Goal: Task Accomplishment & Management: Manage account settings

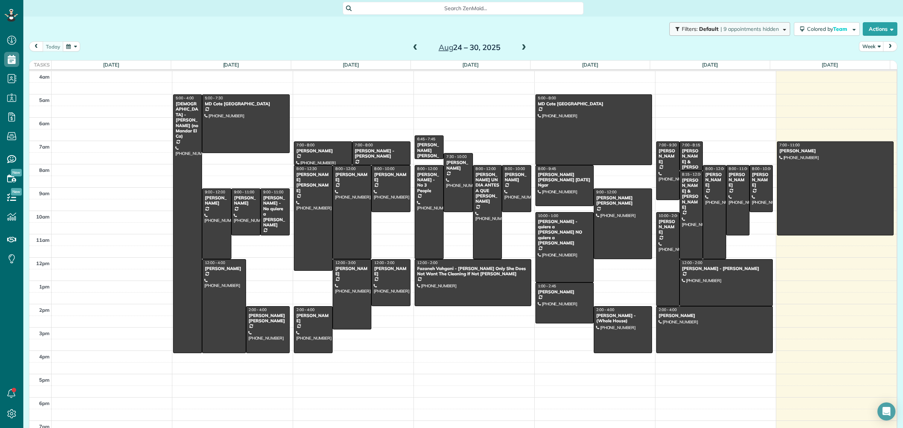
scroll to position [9, 0]
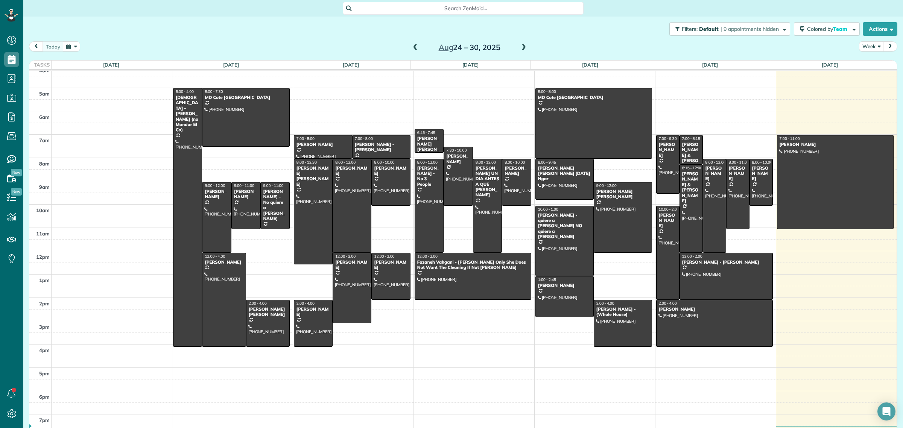
click at [519, 43] on span at bounding box center [523, 47] width 8 height 11
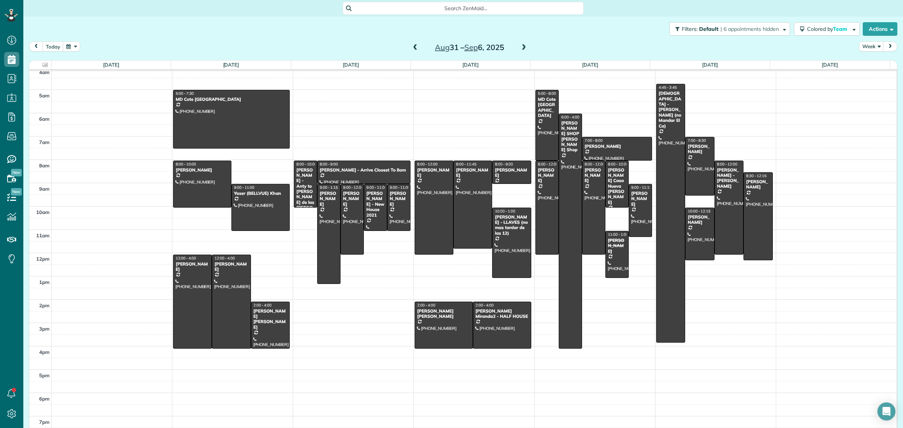
scroll to position [0, 0]
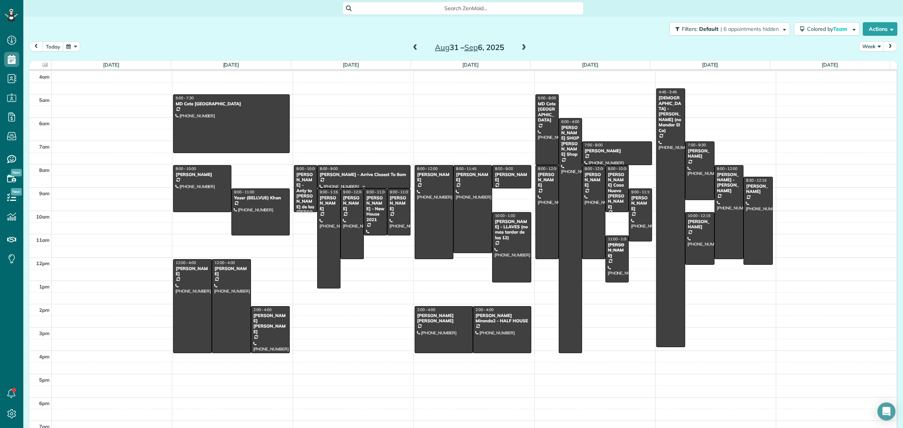
click at [373, 179] on div at bounding box center [363, 176] width 93 height 23
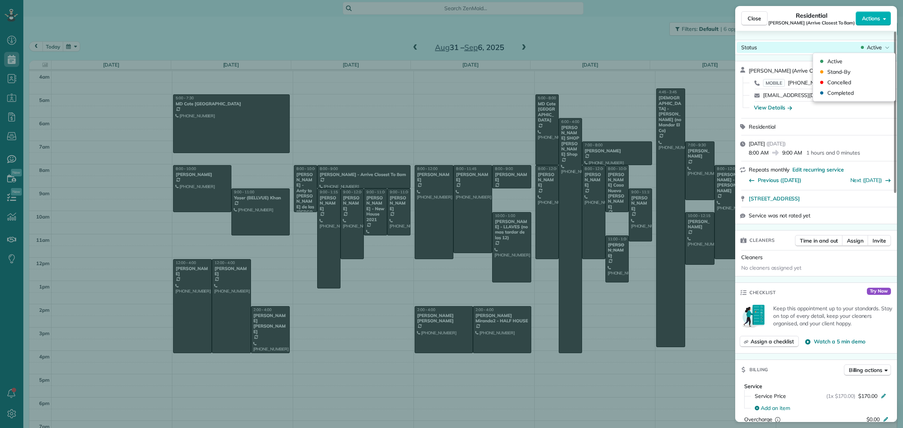
click at [870, 46] on span "Active" at bounding box center [874, 48] width 15 height 8
click at [841, 83] on span "Cancelled" at bounding box center [839, 83] width 24 height 8
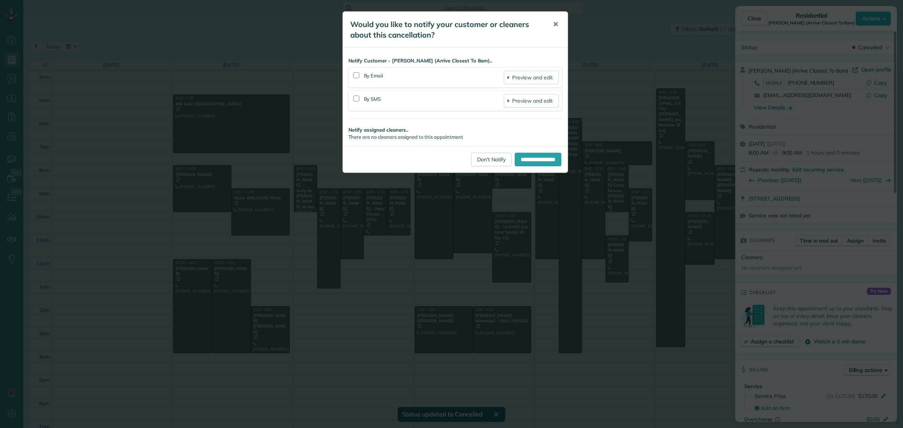
click at [559, 23] on button "✕" at bounding box center [555, 24] width 17 height 18
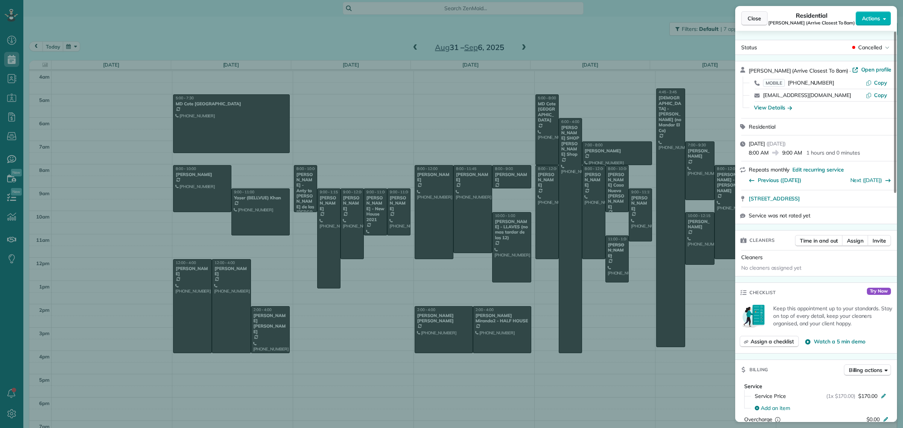
click at [747, 16] on span "Close" at bounding box center [754, 19] width 14 height 8
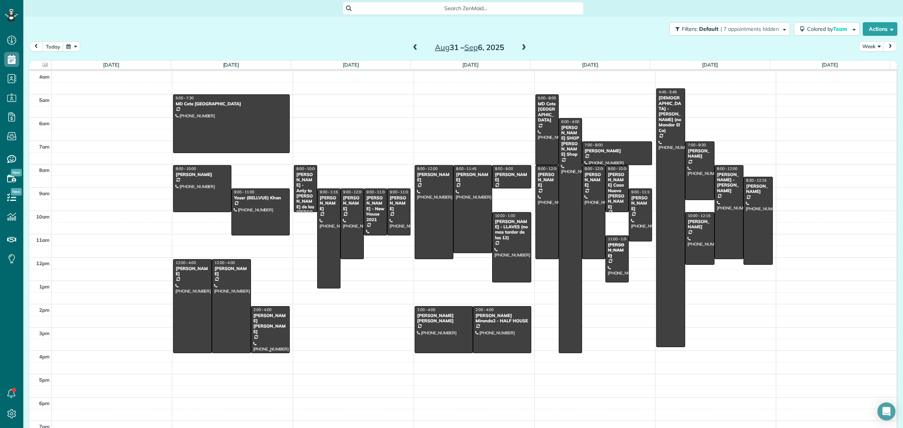
click at [273, 323] on div "[PERSON_NAME] [PERSON_NAME]" at bounding box center [270, 324] width 34 height 22
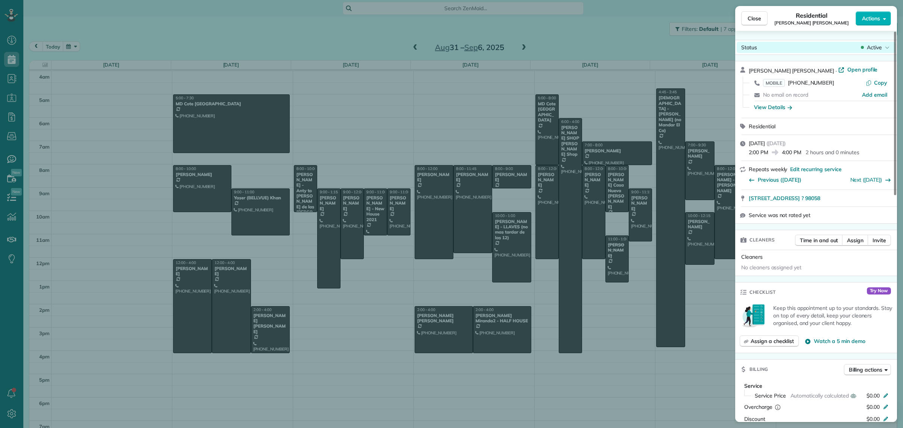
click at [886, 48] on icon at bounding box center [887, 48] width 5 height 8
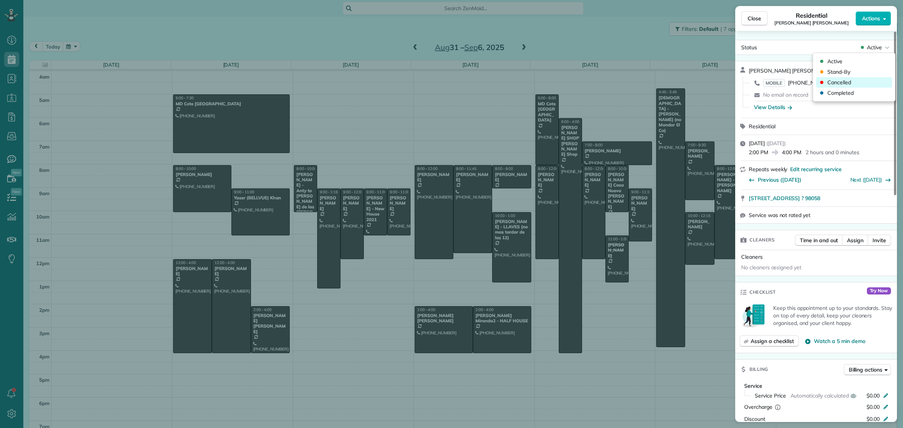
click at [842, 84] on span "Cancelled" at bounding box center [839, 83] width 24 height 8
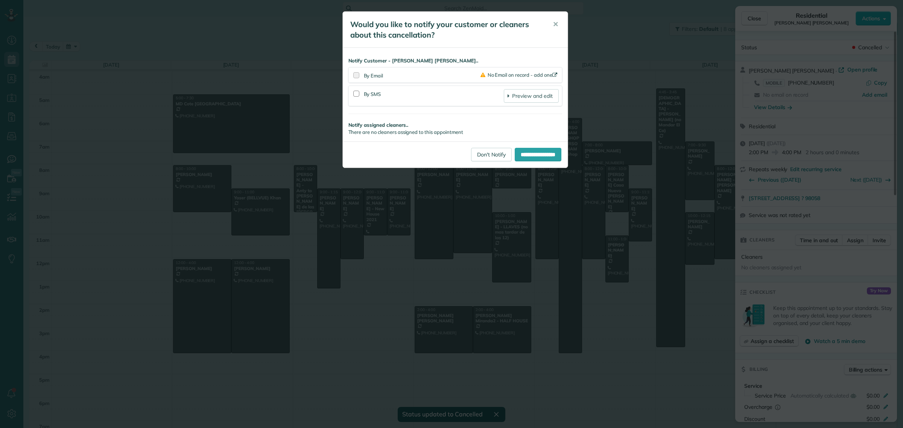
click at [754, 23] on div "**********" at bounding box center [451, 214] width 903 height 428
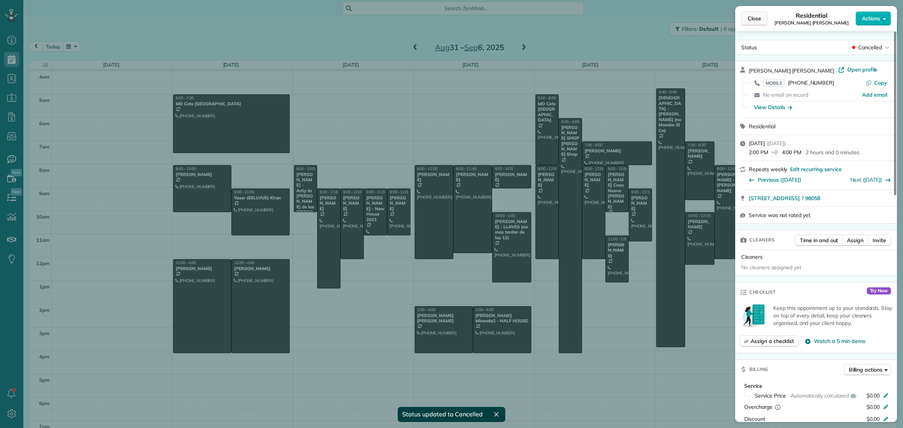
click at [751, 15] on span "Close" at bounding box center [754, 19] width 14 height 8
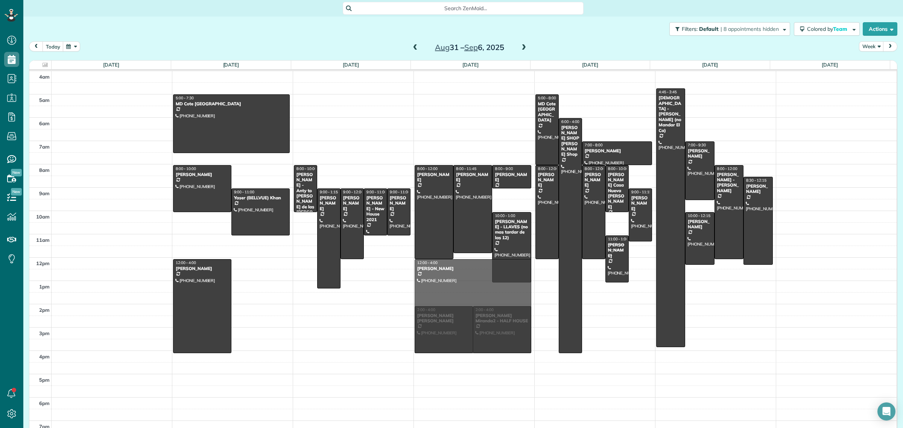
drag, startPoint x: 253, startPoint y: 289, endPoint x: 445, endPoint y: 289, distance: 192.2
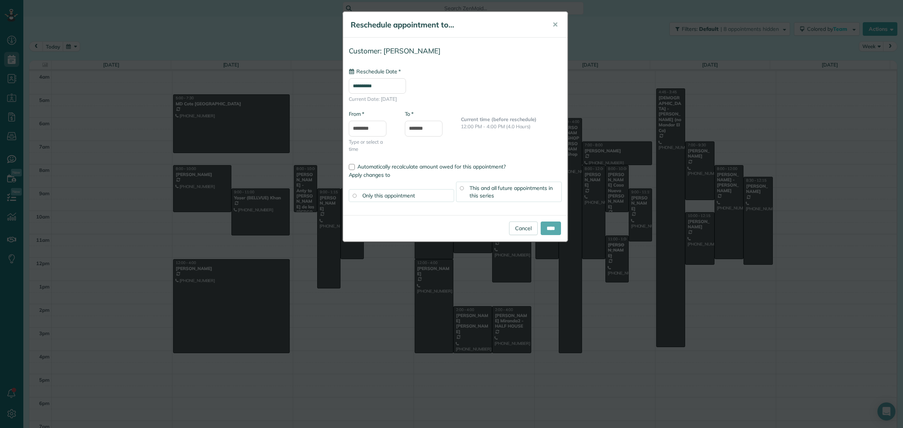
type input "**********"
click at [551, 227] on input "****" at bounding box center [550, 229] width 20 height 14
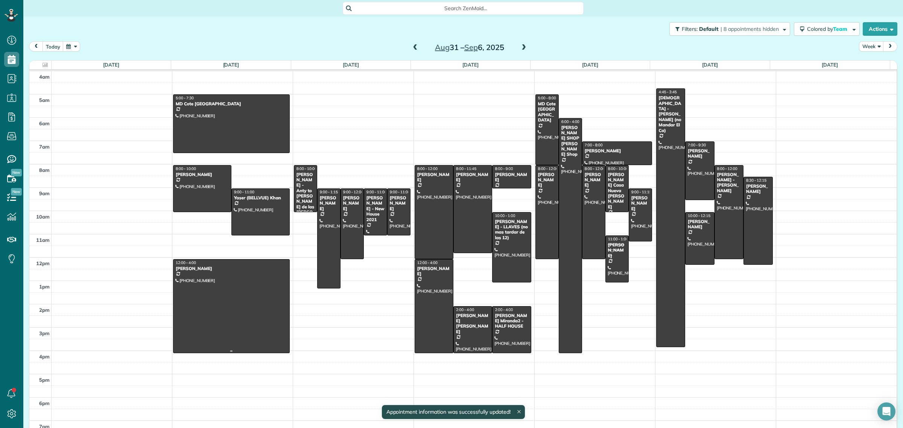
click at [198, 290] on div at bounding box center [231, 306] width 116 height 93
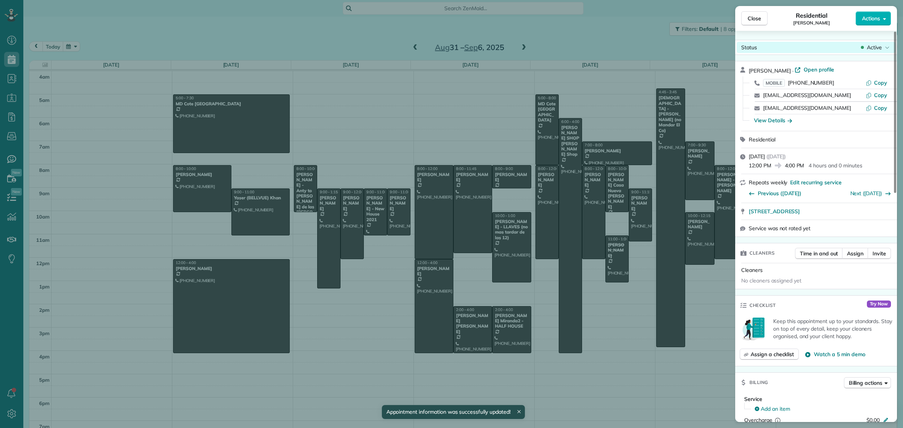
click at [877, 44] on span "Active" at bounding box center [874, 48] width 15 height 8
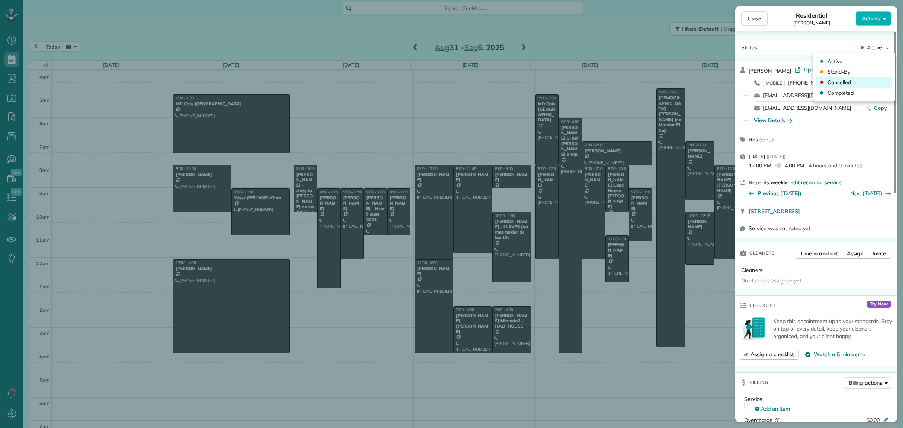
click at [842, 80] on span "Cancelled" at bounding box center [839, 83] width 24 height 8
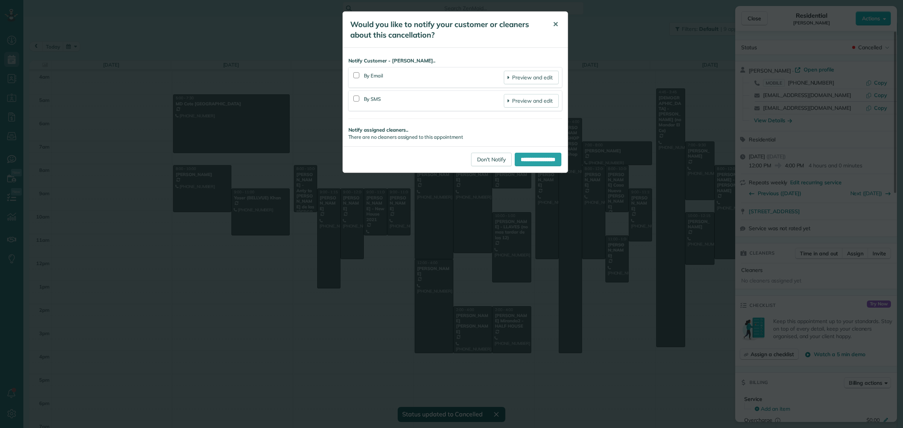
click at [555, 29] on button "✕" at bounding box center [555, 24] width 17 height 18
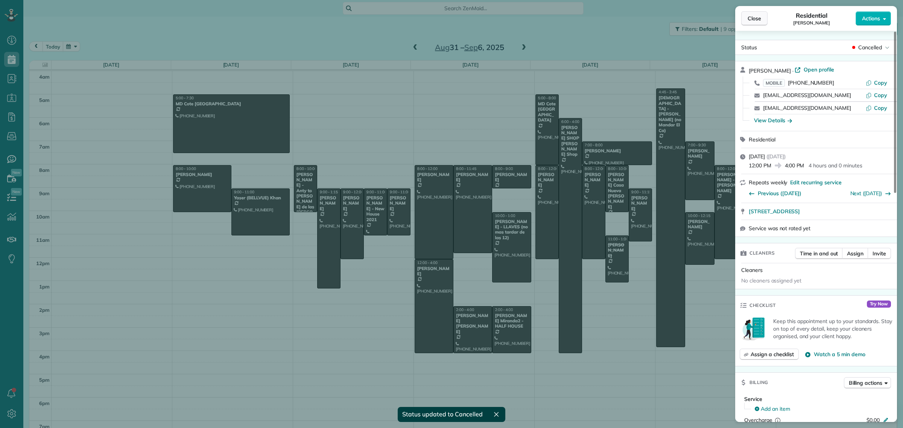
click at [753, 18] on span "Close" at bounding box center [754, 19] width 14 height 8
